Goal: Information Seeking & Learning: Learn about a topic

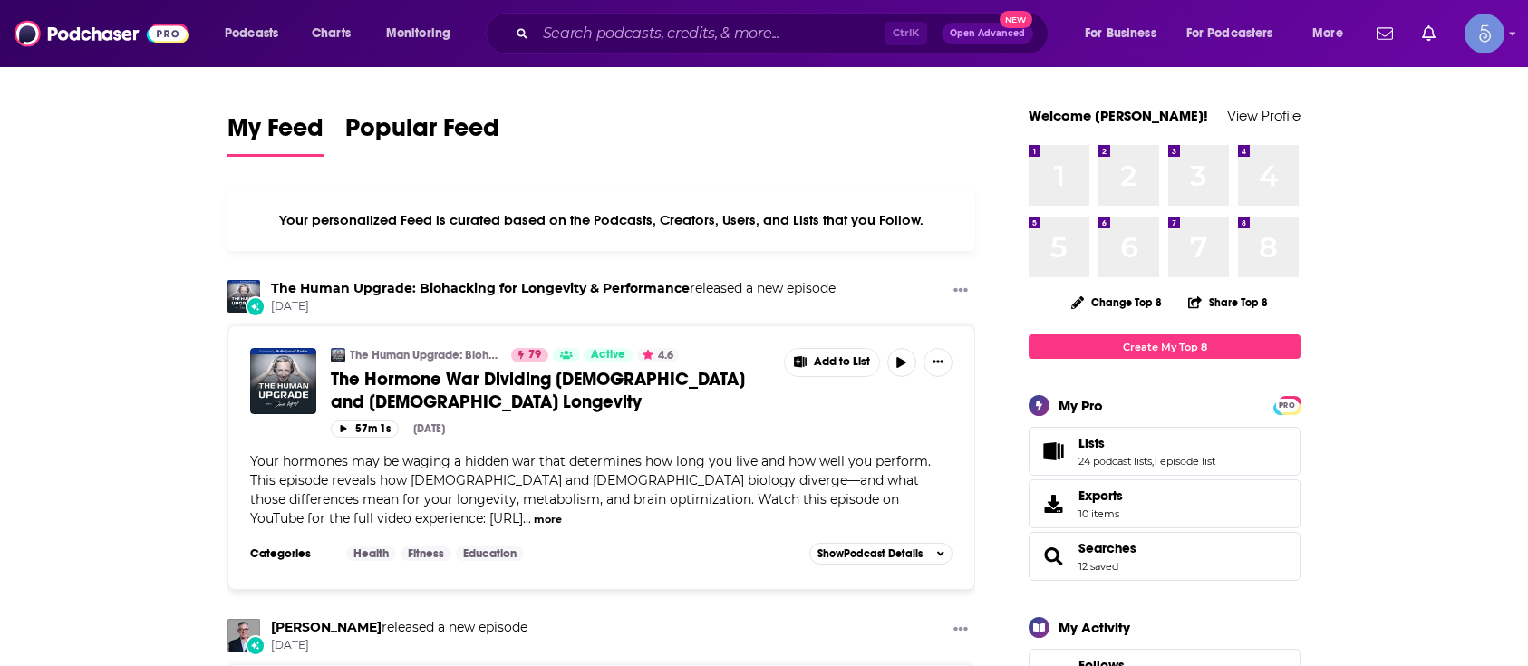
scroll to position [1191, 0]
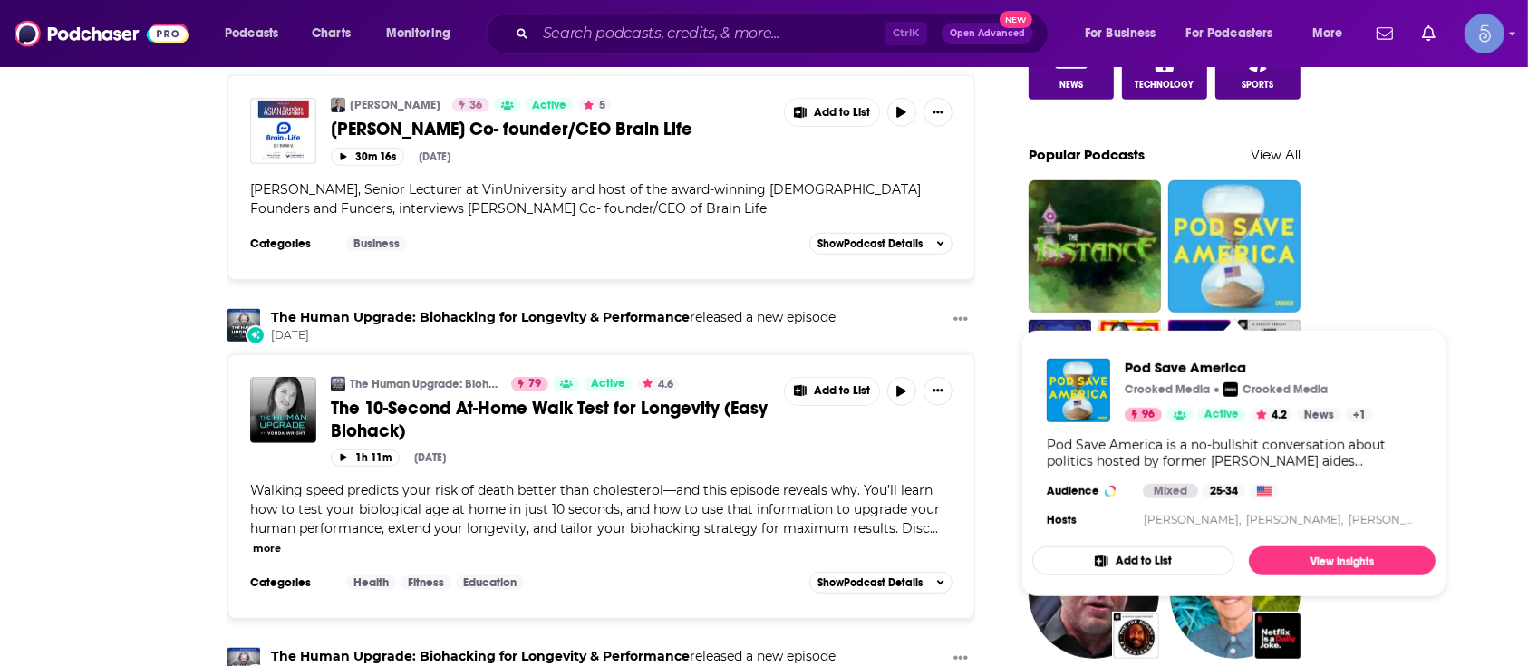
click at [1262, 271] on img "Pod Save America" at bounding box center [1234, 246] width 132 height 132
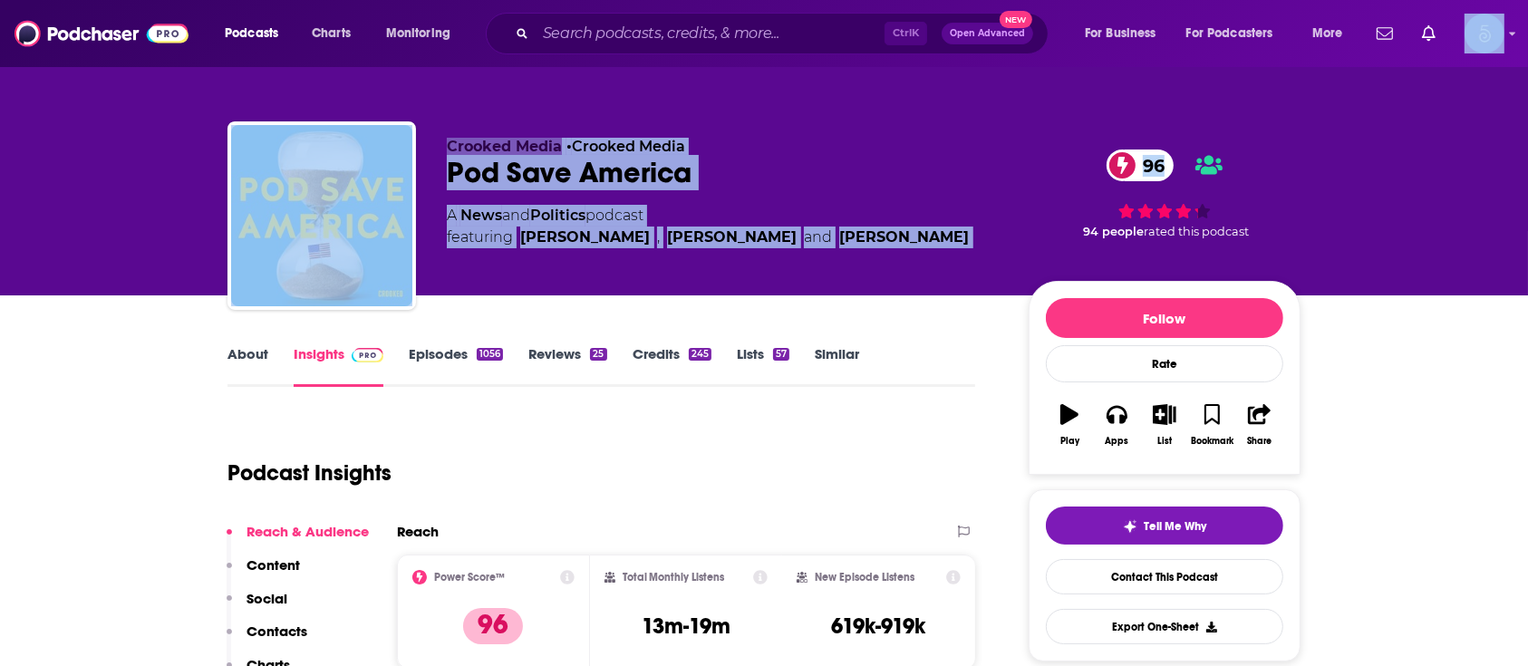
drag, startPoint x: 1525, startPoint y: 57, endPoint x: 1532, endPoint y: 80, distance: 23.5
click at [1527, 80] on html "Podcasts Charts Monitoring Ctrl K Open Advanced New For Business For Podcasters…" at bounding box center [764, 333] width 1528 height 666
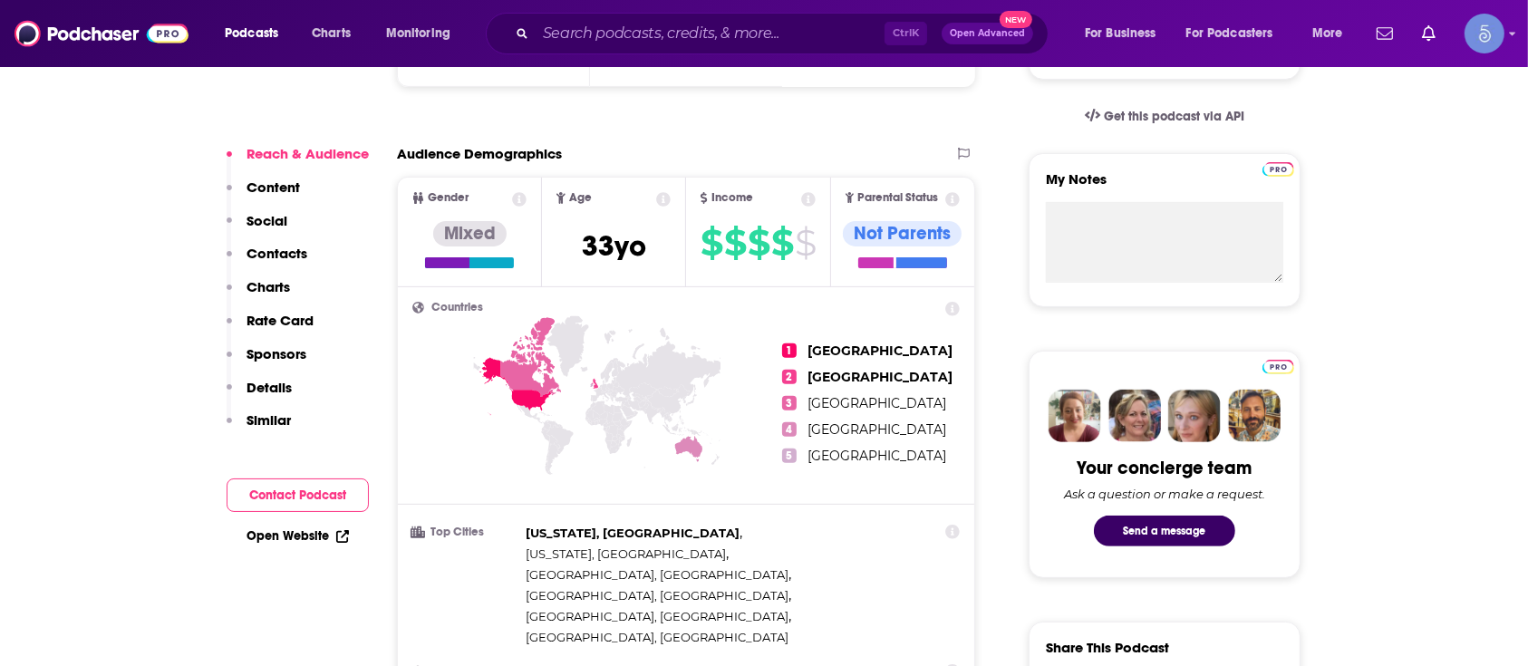
drag, startPoint x: 1464, startPoint y: 208, endPoint x: 1444, endPoint y: 219, distance: 22.7
